Goal: Find specific page/section

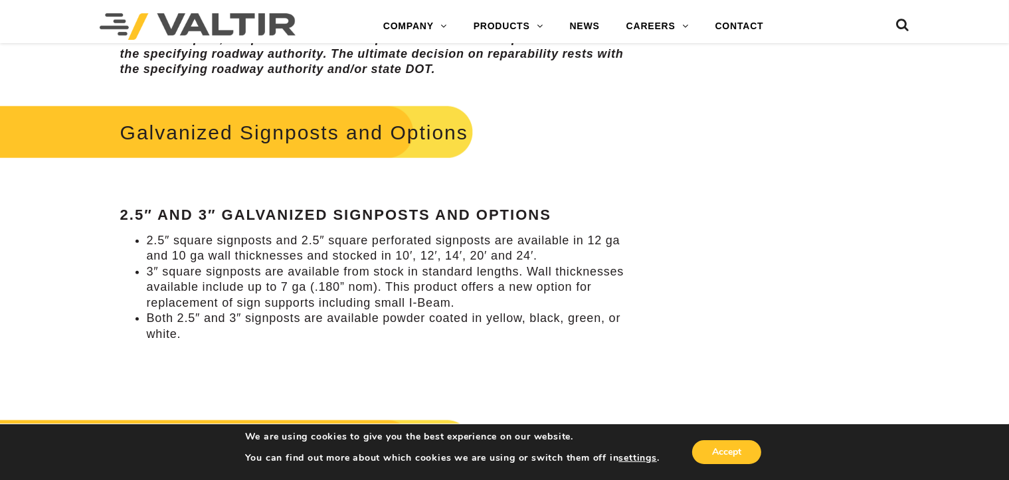
scroll to position [1262, 0]
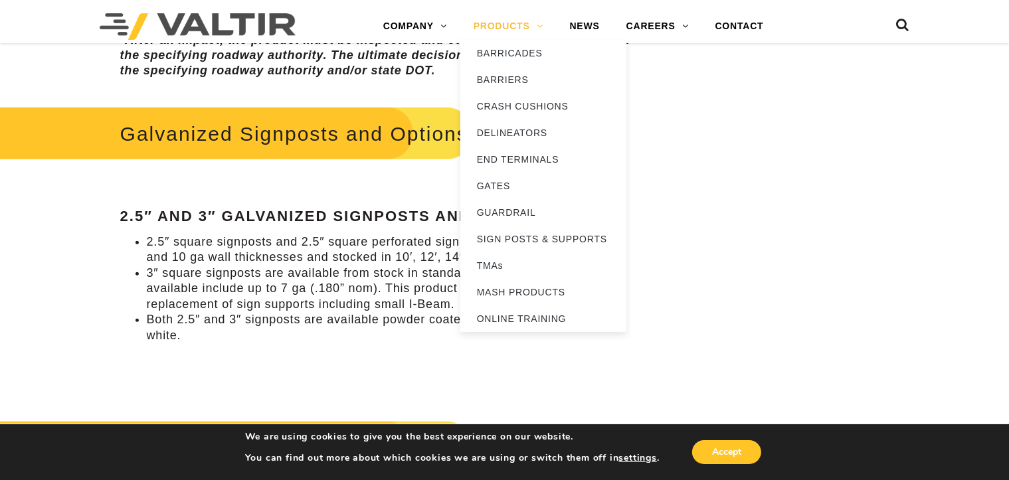
click at [521, 27] on link "PRODUCTS" at bounding box center [508, 26] width 96 height 27
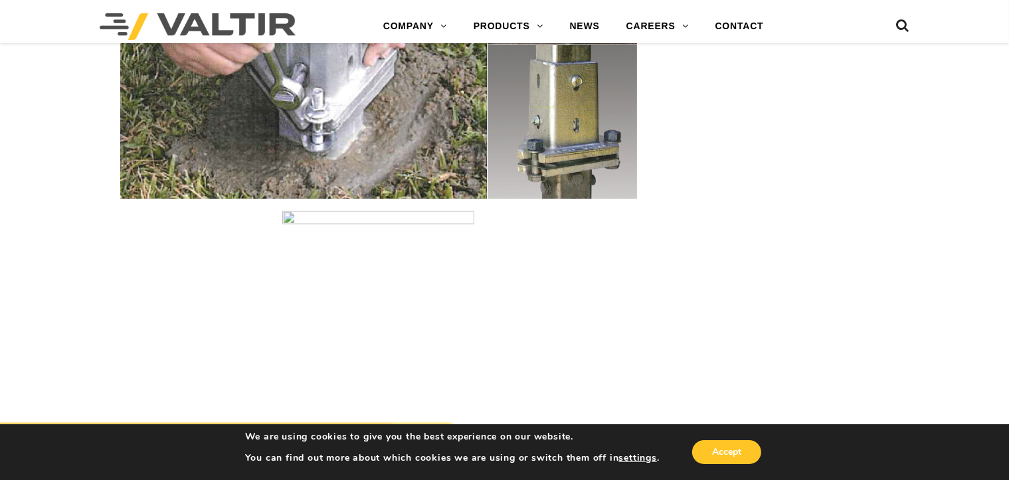
scroll to position [1859, 0]
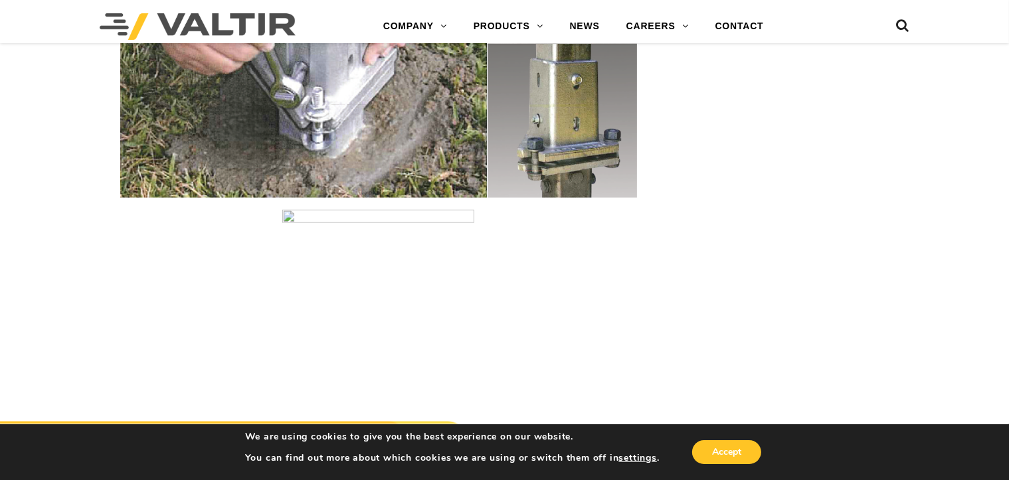
click at [384, 116] on img at bounding box center [378, 44] width 517 height 307
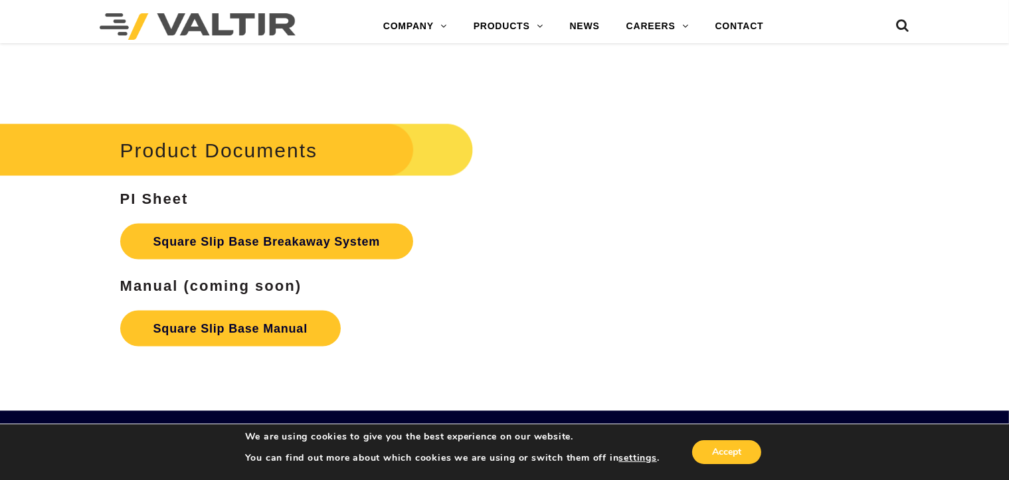
scroll to position [2125, 0]
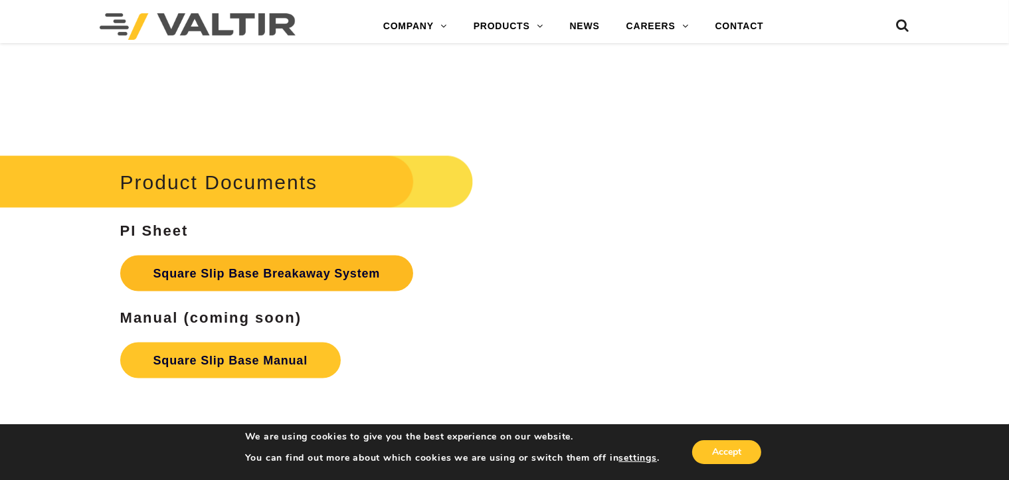
click at [337, 274] on link "Square Slip Base Breakaway System" at bounding box center [266, 274] width 293 height 36
